Goal: Task Accomplishment & Management: Manage account settings

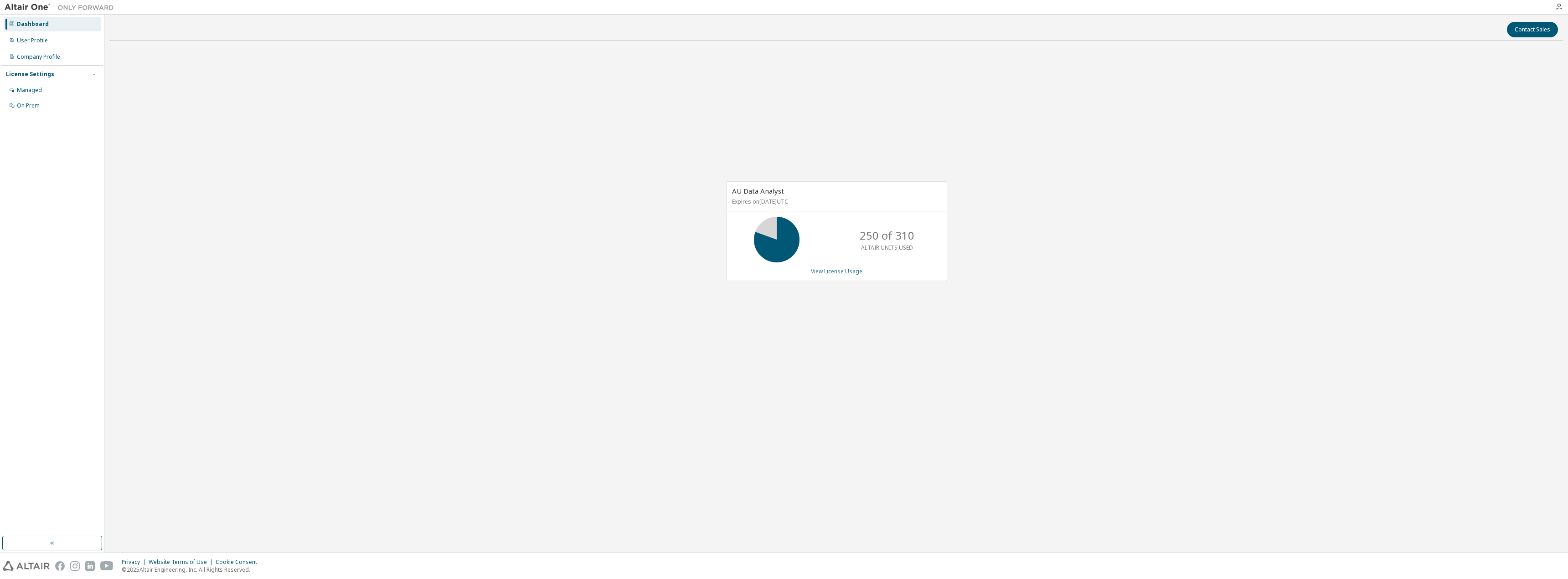
click at [832, 270] on link "View License Usage" at bounding box center [837, 271] width 52 height 8
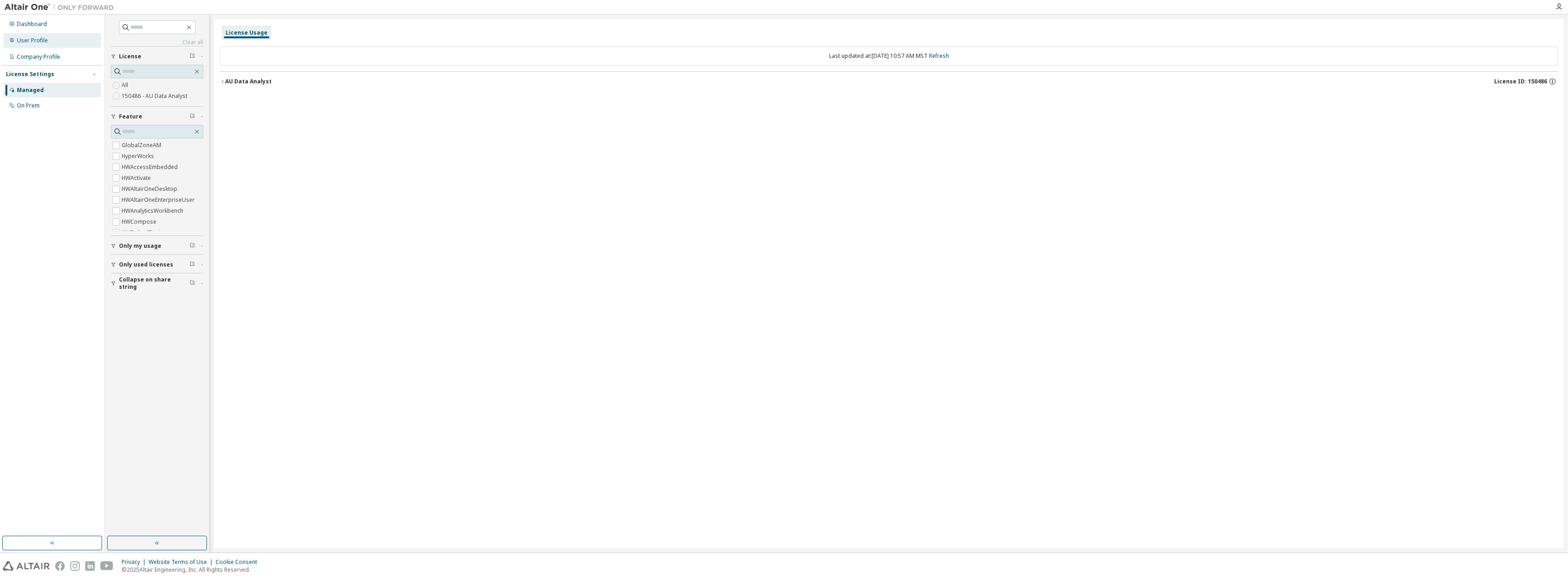
click at [57, 41] on div "User Profile" at bounding box center [52, 41] width 97 height 15
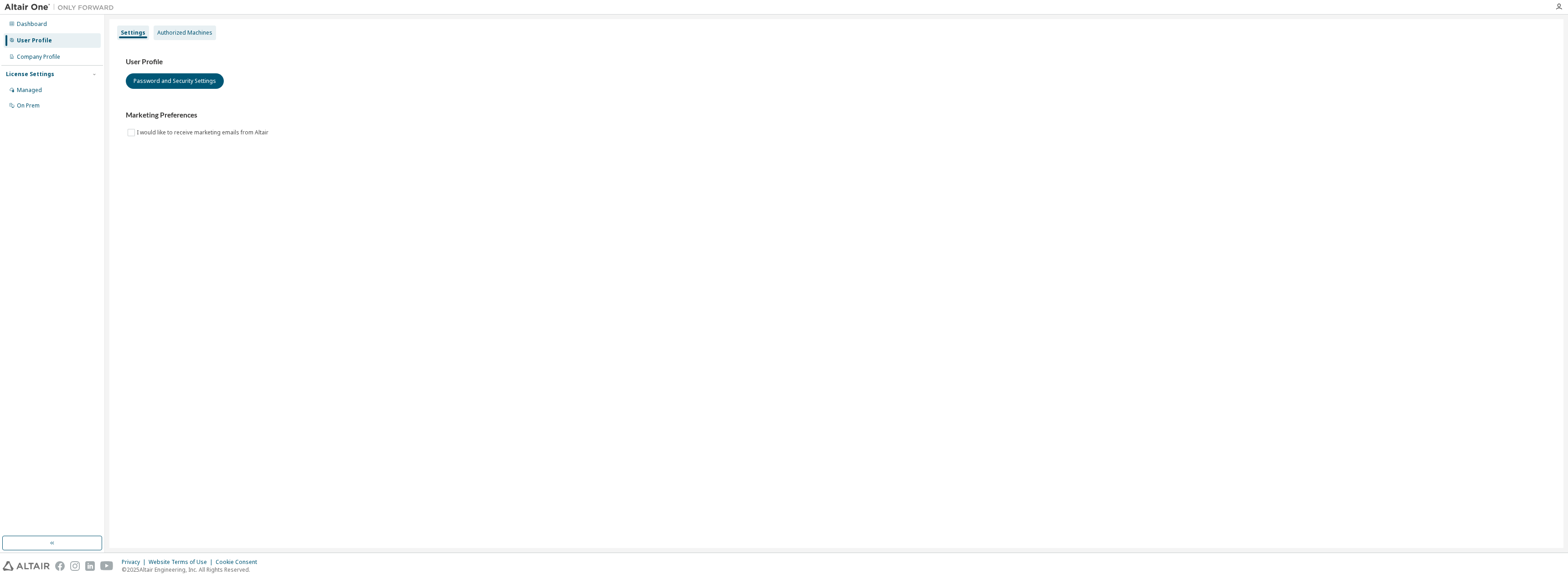
click at [182, 34] on div "Authorized Machines" at bounding box center [185, 33] width 55 height 7
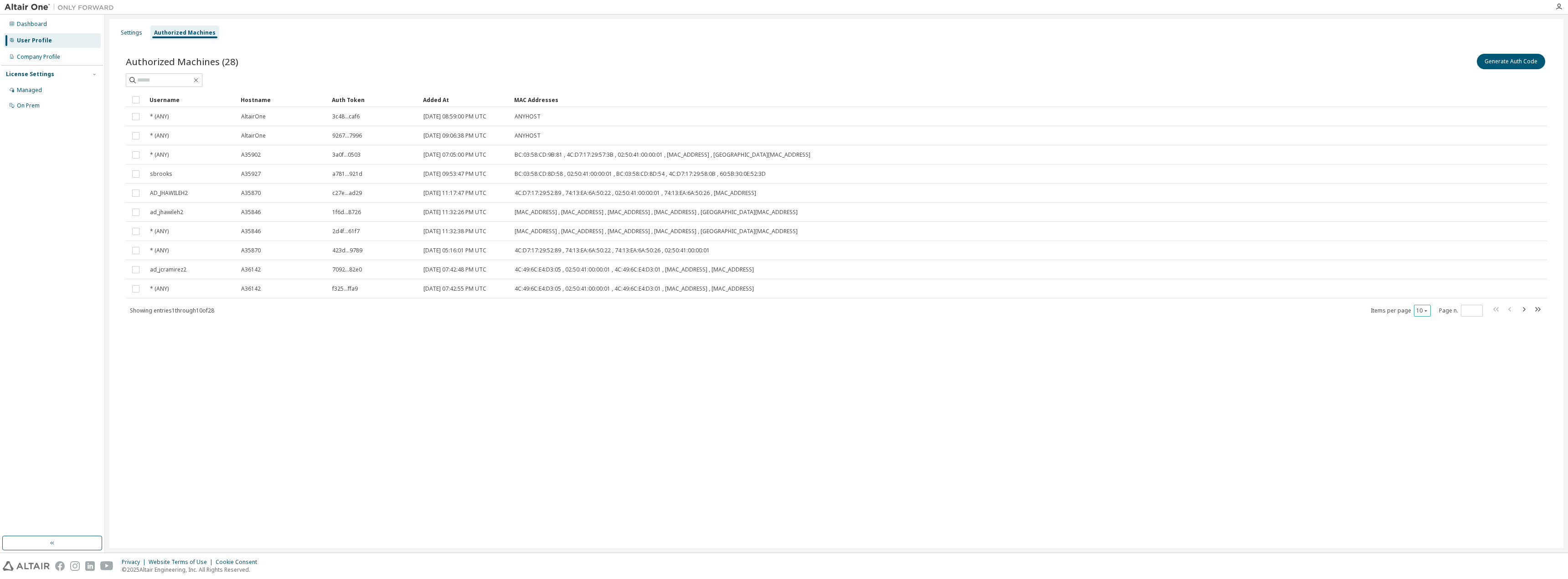
click at [1428, 311] on icon "button" at bounding box center [1426, 311] width 6 height 6
click at [1427, 367] on div "100" at bounding box center [1450, 366] width 73 height 11
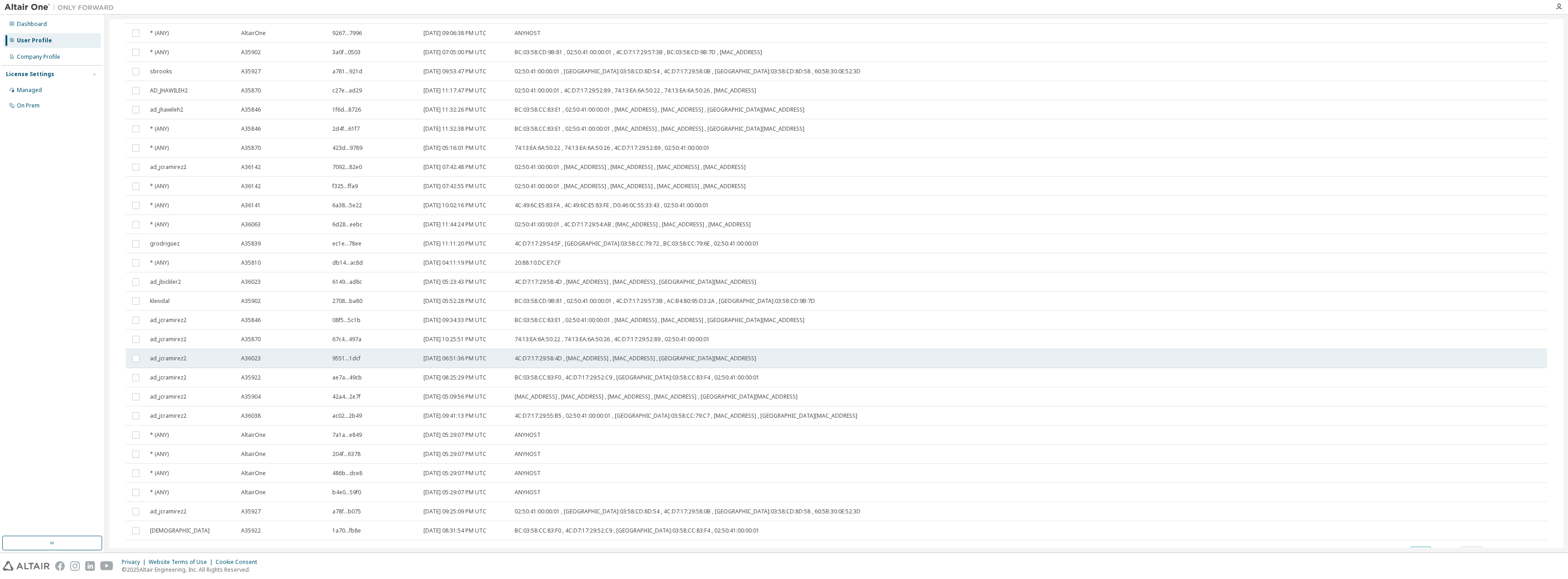
scroll to position [142, 0]
